Goal: Information Seeking & Learning: Learn about a topic

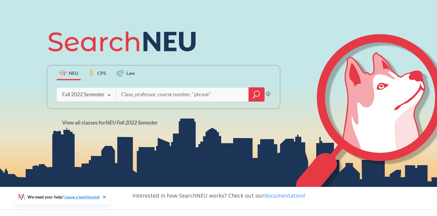
scroll to position [56, 0]
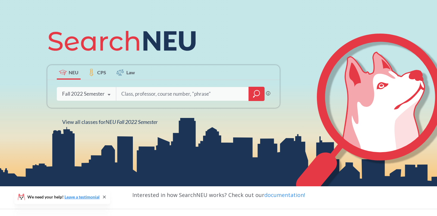
click at [156, 94] on input "search" at bounding box center [183, 94] width 124 height 12
click at [110, 94] on icon at bounding box center [109, 95] width 11 height 17
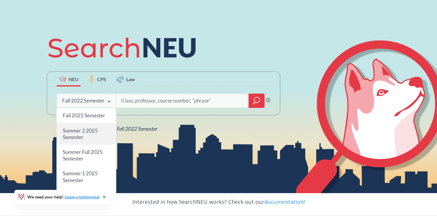
scroll to position [48, 0]
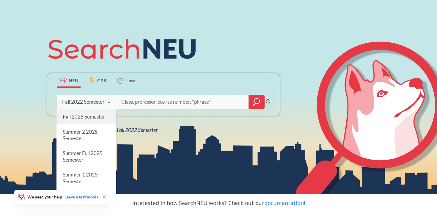
click at [87, 118] on span "Fall 2025 Semester" at bounding box center [84, 117] width 43 height 6
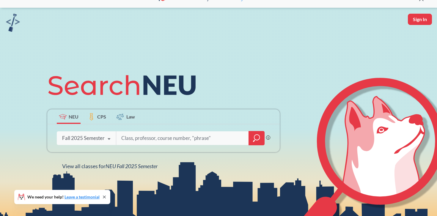
scroll to position [12, 0]
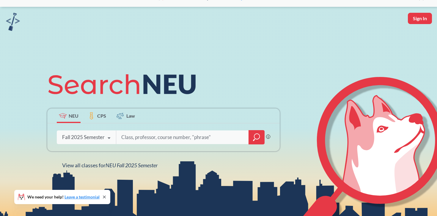
click at [143, 142] on input "search" at bounding box center [183, 137] width 124 height 12
click at [255, 141] on icon "magnifying glass" at bounding box center [256, 137] width 7 height 8
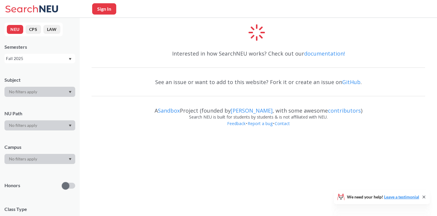
click at [48, 123] on div at bounding box center [39, 126] width 71 height 10
click at [67, 125] on div at bounding box center [39, 126] width 71 height 10
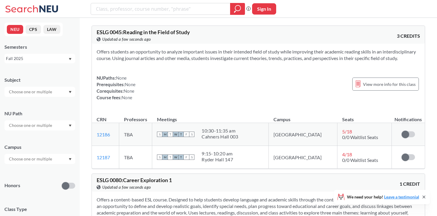
click at [68, 124] on div at bounding box center [39, 126] width 71 height 10
click at [45, 147] on span "Difference/Diversity" at bounding box center [28, 144] width 40 height 7
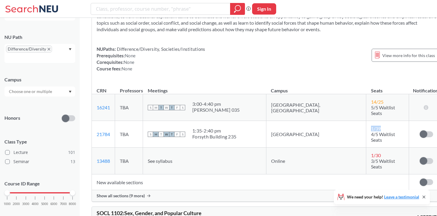
drag, startPoint x: 333, startPoint y: 120, endPoint x: 343, endPoint y: 120, distance: 9.8
click at [371, 126] on div "1 / 39" at bounding box center [375, 129] width 8 height 6
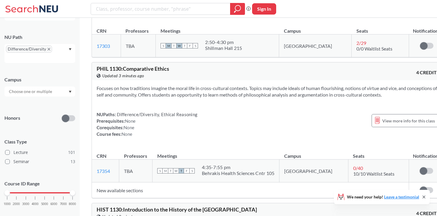
scroll to position [2904, 0]
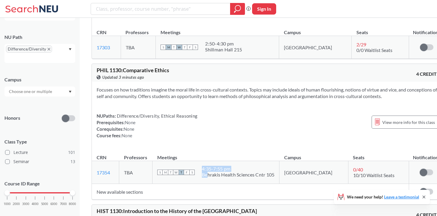
drag, startPoint x: 211, startPoint y: 129, endPoint x: 217, endPoint y: 133, distance: 7.3
click at [217, 166] on span "4:35 - 7:55 pm Behrakis Health Sciences Cntr 105" at bounding box center [238, 172] width 73 height 12
click at [224, 172] on div "Behrakis Health Sciences Cntr 105" at bounding box center [238, 175] width 73 height 6
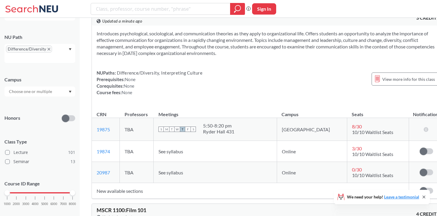
scroll to position [184, 0]
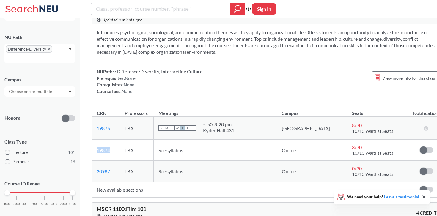
drag, startPoint x: 117, startPoint y: 157, endPoint x: 94, endPoint y: 157, distance: 23.2
click at [94, 157] on td "19874 View this section on Banner." at bounding box center [106, 150] width 28 height 21
copy link "19874"
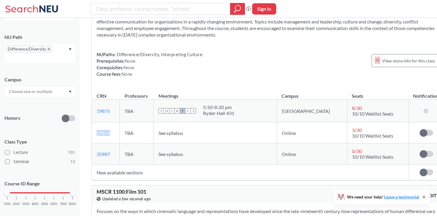
scroll to position [204, 0]
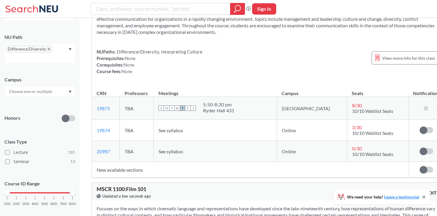
click at [183, 133] on span "See syllabus" at bounding box center [171, 131] width 25 height 6
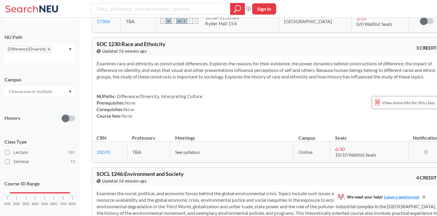
scroll to position [4260, 0]
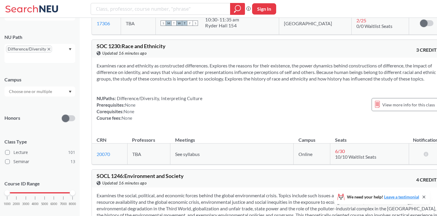
drag, startPoint x: 117, startPoint y: 146, endPoint x: 112, endPoint y: 146, distance: 4.5
click at [112, 146] on td "20070 View this section on Banner." at bounding box center [109, 154] width 35 height 21
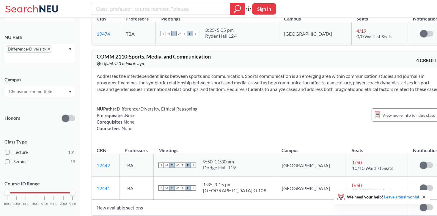
scroll to position [6594, 0]
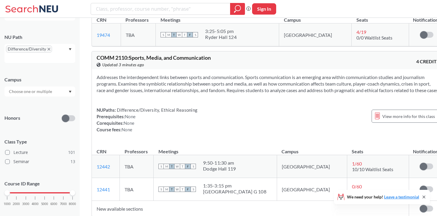
click at [352, 161] on span "1 / 60" at bounding box center [357, 164] width 10 height 6
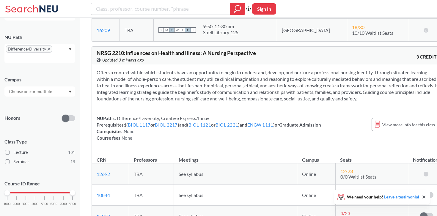
scroll to position [6917, 0]
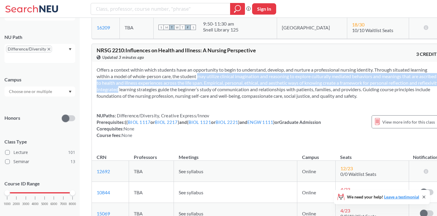
drag, startPoint x: 206, startPoint y: 48, endPoint x: 210, endPoint y: 68, distance: 20.1
click at [210, 68] on section "Offers a context within which students have an opportunity to begin to understa…" at bounding box center [268, 83] width 343 height 33
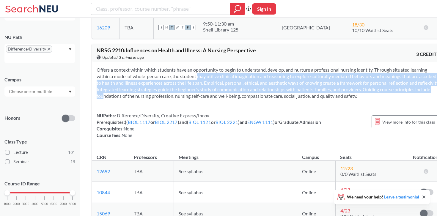
click at [212, 71] on section "Offers a context within which students have an opportunity to begin to understa…" at bounding box center [268, 83] width 343 height 33
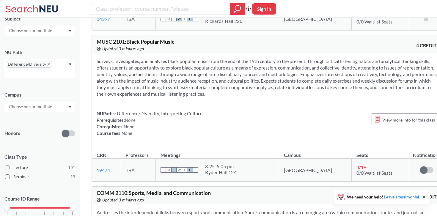
scroll to position [40, 0]
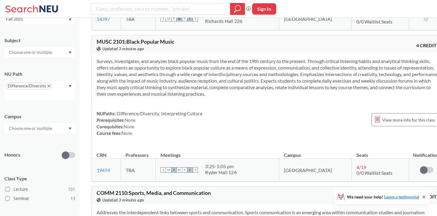
click at [43, 128] on input "text" at bounding box center [31, 128] width 50 height 7
click at [35, 158] on div "Online ( 10 )" at bounding box center [41, 158] width 67 height 7
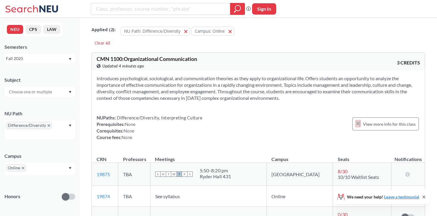
click at [51, 92] on input "text" at bounding box center [31, 91] width 50 height 7
click at [51, 81] on div "Subject" at bounding box center [39, 80] width 71 height 7
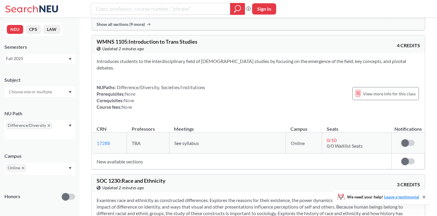
scroll to position [435, 0]
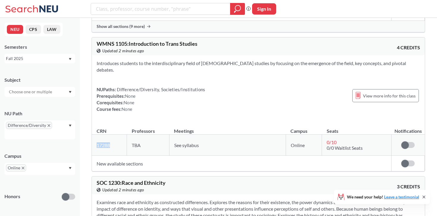
drag, startPoint x: 115, startPoint y: 129, endPoint x: 96, endPoint y: 126, distance: 19.2
click at [96, 135] on td "17288 View this section on Banner." at bounding box center [109, 145] width 35 height 21
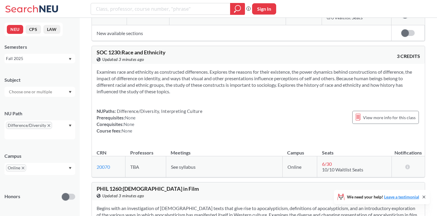
scroll to position [566, 0]
click at [42, 93] on input "text" at bounding box center [31, 91] width 50 height 7
click at [43, 70] on div "NEU CPS LAW Semesters Fall 2025 Subject NU Path Difference/Diversity Campus Onl…" at bounding box center [40, 117] width 80 height 198
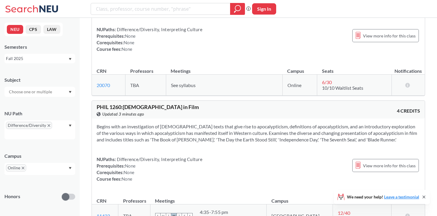
scroll to position [650, 0]
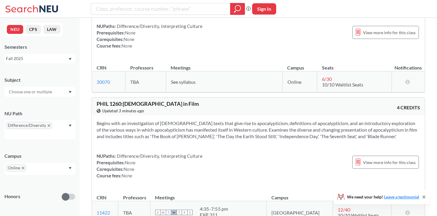
click at [15, 31] on button "NEU" at bounding box center [15, 29] width 16 height 9
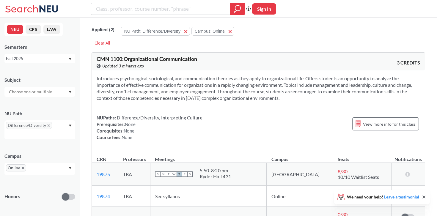
click at [16, 30] on button "NEU" at bounding box center [15, 29] width 16 height 9
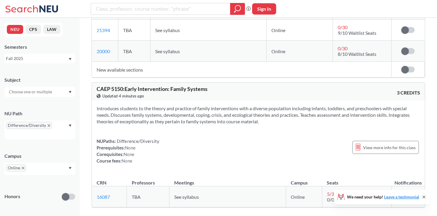
scroll to position [1640, 0]
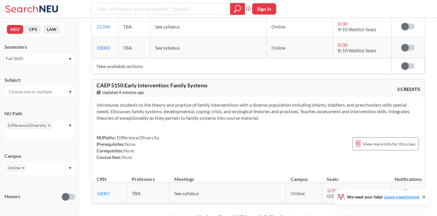
click at [159, 102] on section "Introduces students to the theory and practice of family interventions with a d…" at bounding box center [259, 112] width 324 height 20
drag, startPoint x: 117, startPoint y: 174, endPoint x: 112, endPoint y: 169, distance: 7.6
click at [111, 183] on td "16087 View this section on Banner." at bounding box center [109, 193] width 35 height 21
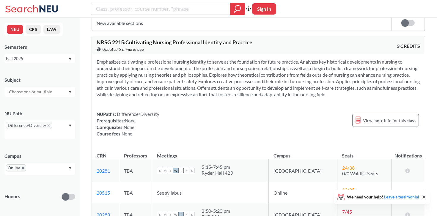
scroll to position [1271, 0]
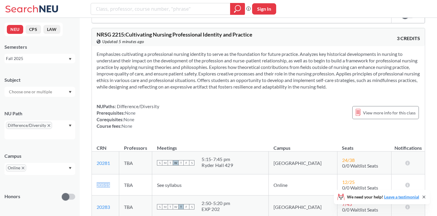
drag, startPoint x: 115, startPoint y: 165, endPoint x: 93, endPoint y: 165, distance: 22.9
click at [93, 175] on td "20515 View this section on Banner." at bounding box center [105, 185] width 27 height 21
